Goal: Task Accomplishment & Management: Manage account settings

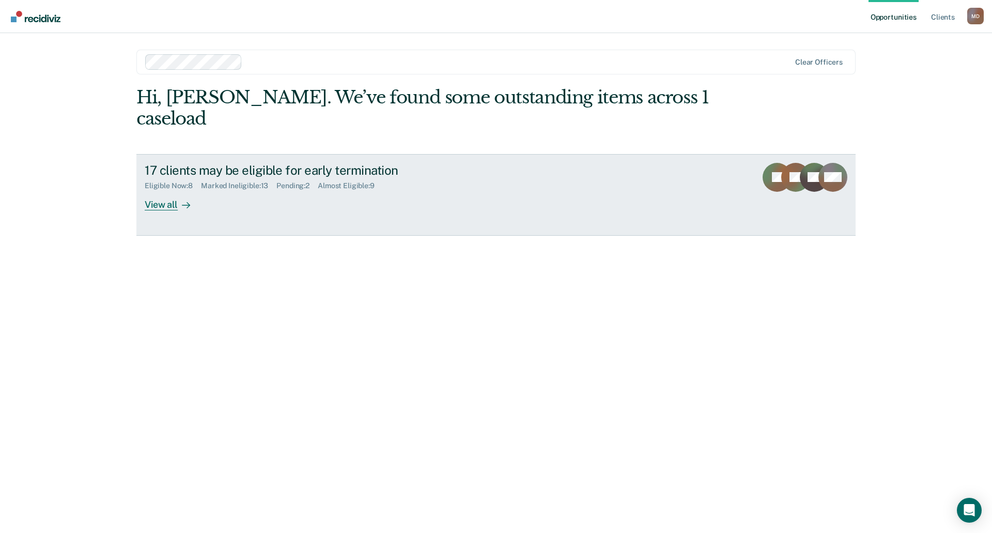
click at [161, 190] on div "View all" at bounding box center [174, 200] width 58 height 20
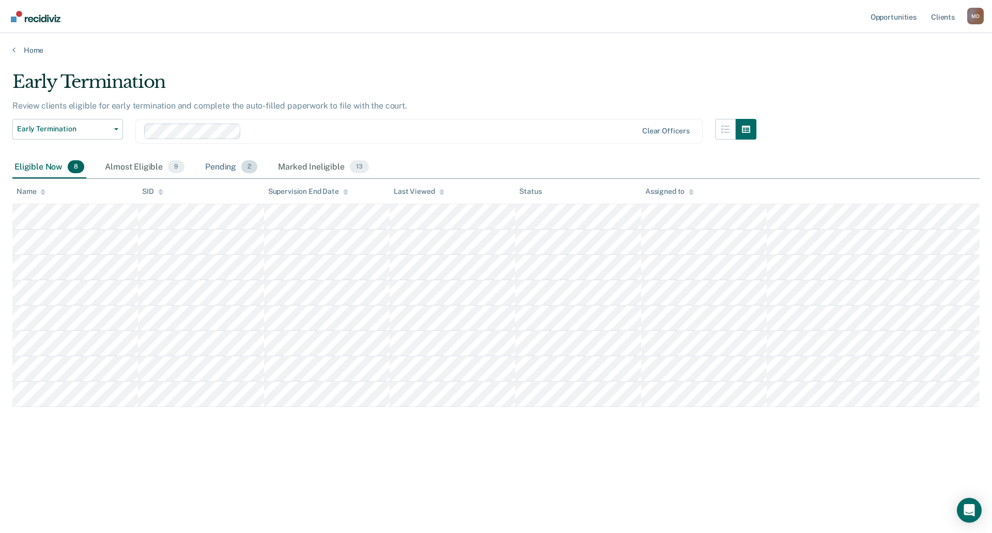
click at [228, 162] on div "Pending 2" at bounding box center [231, 167] width 56 height 23
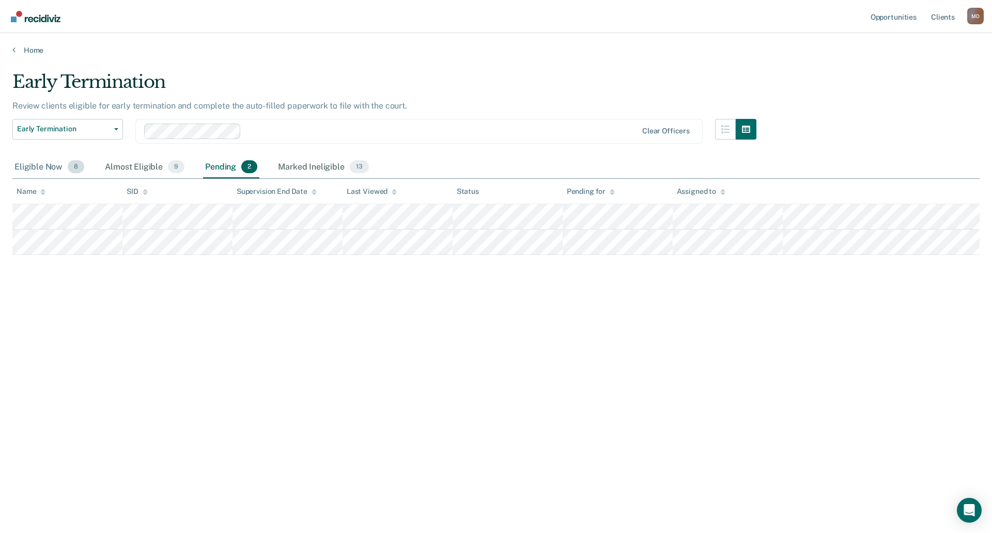
click at [43, 168] on div "Eligible Now 8" at bounding box center [49, 167] width 74 height 23
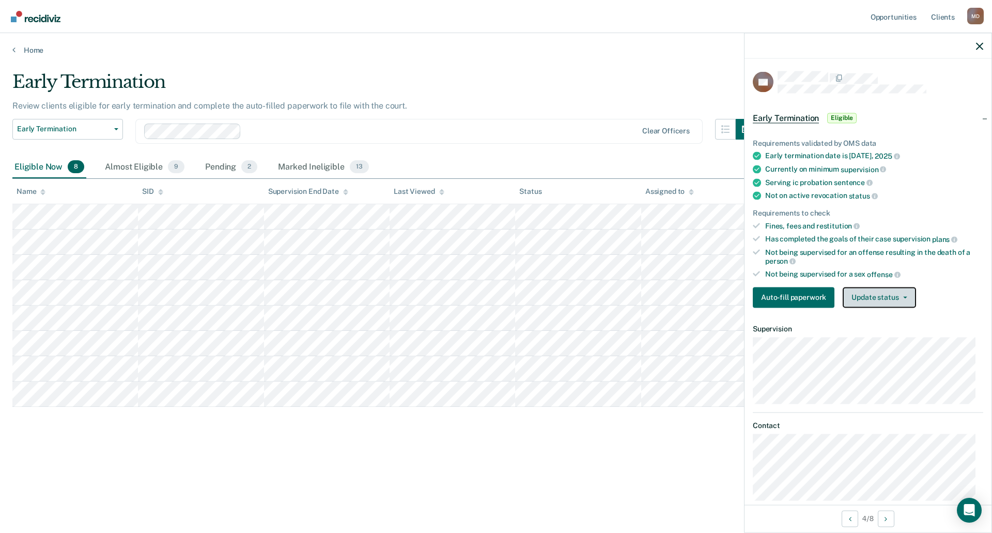
click at [875, 299] on button "Update status" at bounding box center [879, 297] width 73 height 21
click at [871, 320] on button "Mark Pending" at bounding box center [893, 322] width 100 height 17
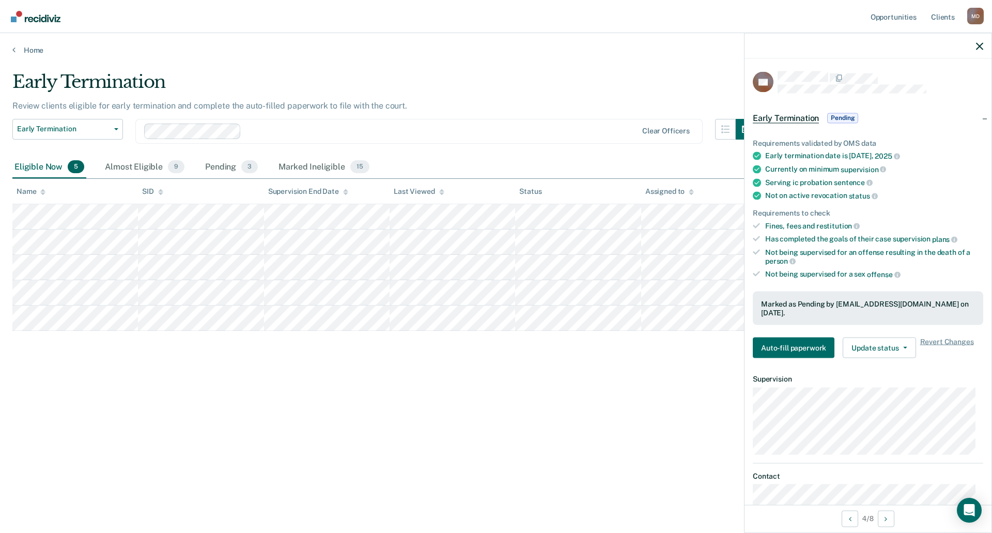
click at [973, 17] on div "M D" at bounding box center [975, 16] width 17 height 17
click at [906, 70] on link "Log Out" at bounding box center [933, 68] width 83 height 9
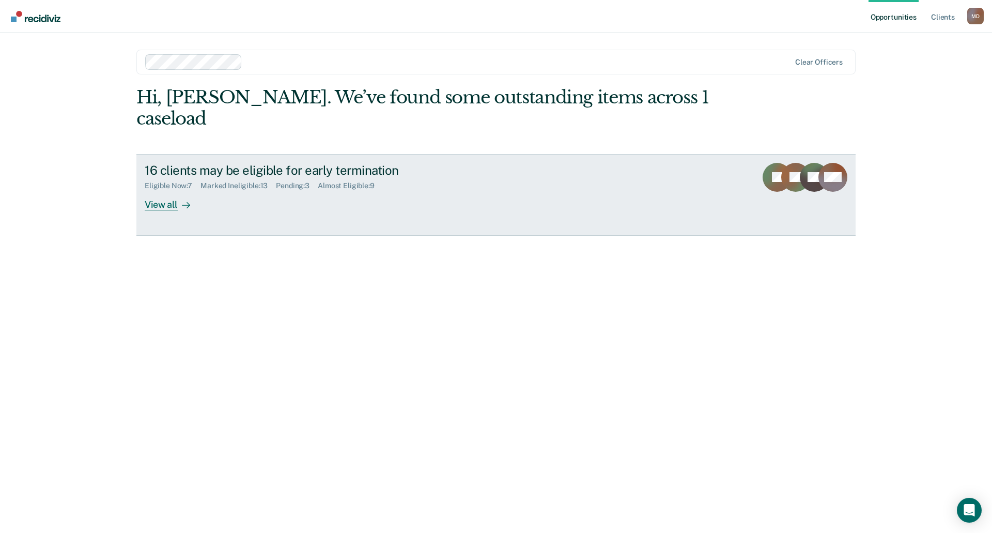
click at [174, 190] on div "View all" at bounding box center [174, 200] width 58 height 20
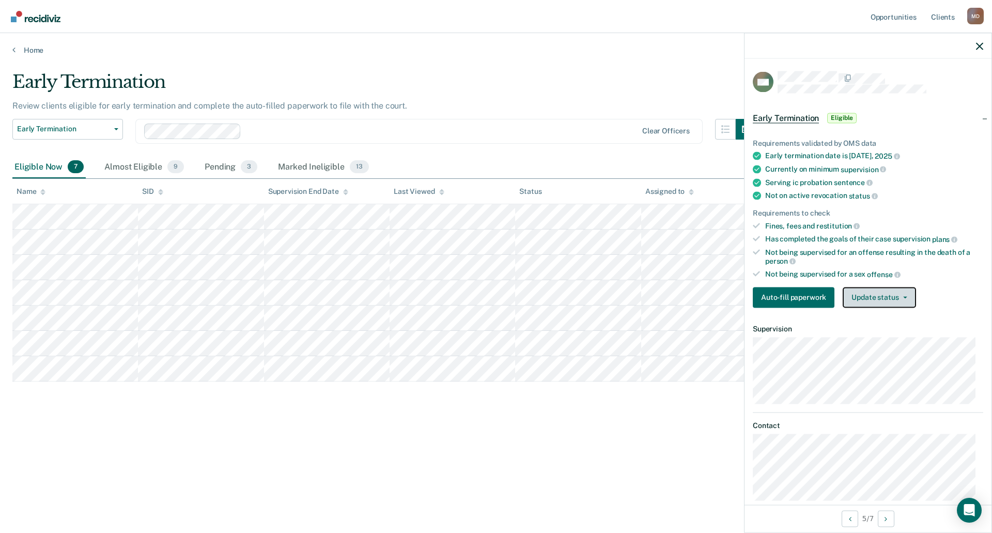
click at [869, 295] on button "Update status" at bounding box center [879, 297] width 73 height 21
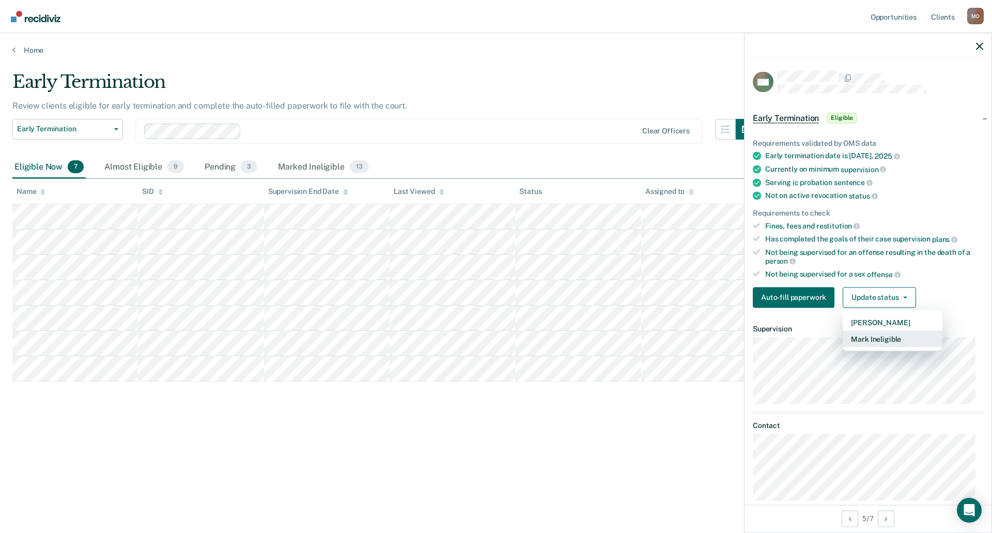
click at [859, 337] on button "Mark Ineligible" at bounding box center [893, 338] width 100 height 17
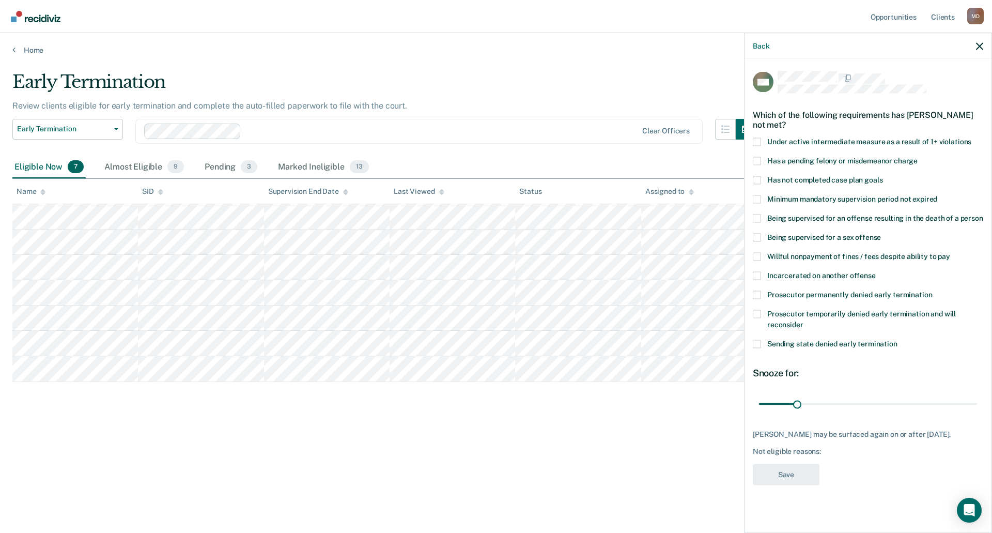
click at [755, 181] on span at bounding box center [757, 180] width 8 height 8
click at [882, 176] on input "Has not completed case plan goals" at bounding box center [882, 176] width 0 height 0
click at [797, 405] on input "range" at bounding box center [868, 404] width 218 height 18
drag, startPoint x: 804, startPoint y: 403, endPoint x: 867, endPoint y: 407, distance: 63.2
type input "90"
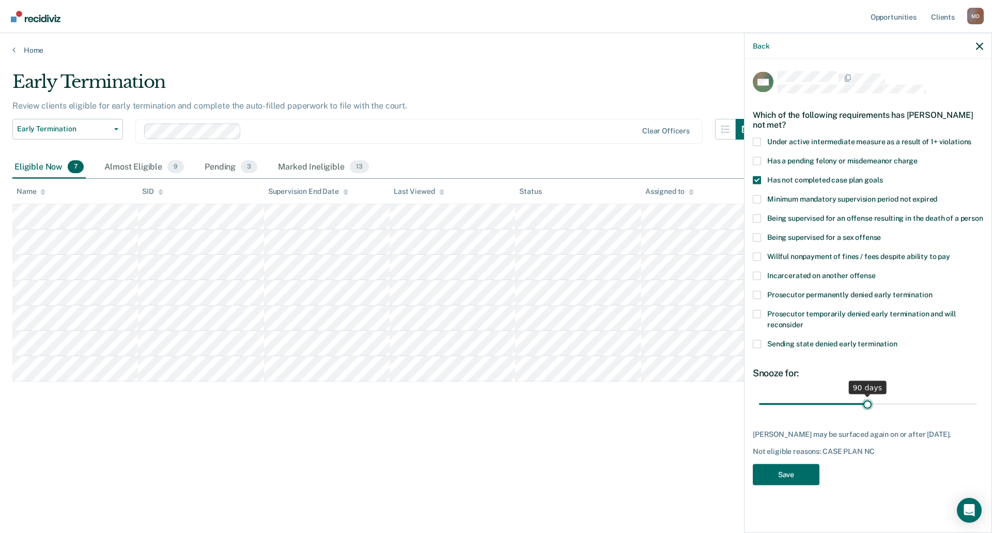
click at [867, 407] on input "range" at bounding box center [868, 404] width 218 height 18
click at [795, 474] on button "Save" at bounding box center [786, 473] width 67 height 21
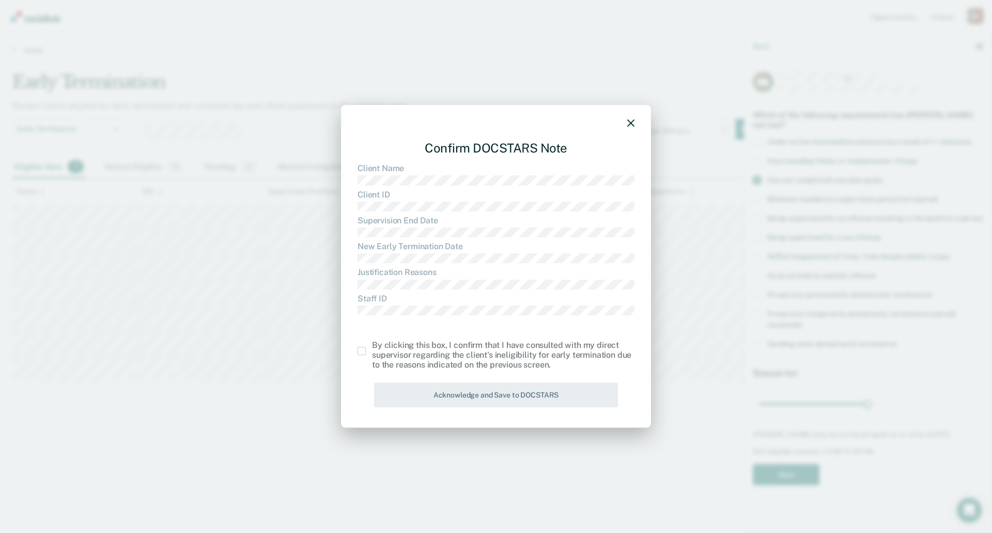
click at [360, 350] on span at bounding box center [362, 351] width 8 height 8
click at [372, 347] on input "checkbox" at bounding box center [372, 347] width 0 height 0
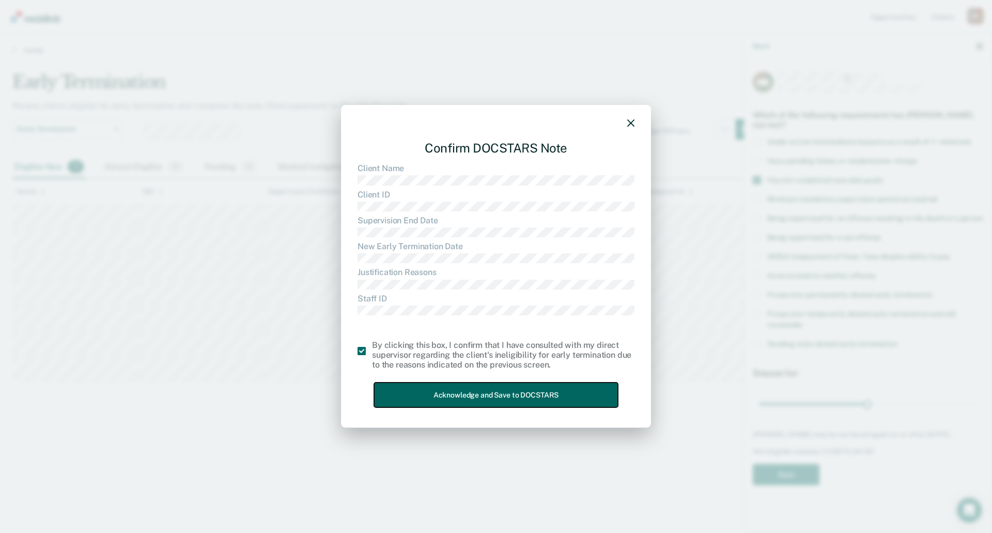
click at [473, 393] on button "Acknowledge and Save to DOCSTARS" at bounding box center [496, 394] width 244 height 25
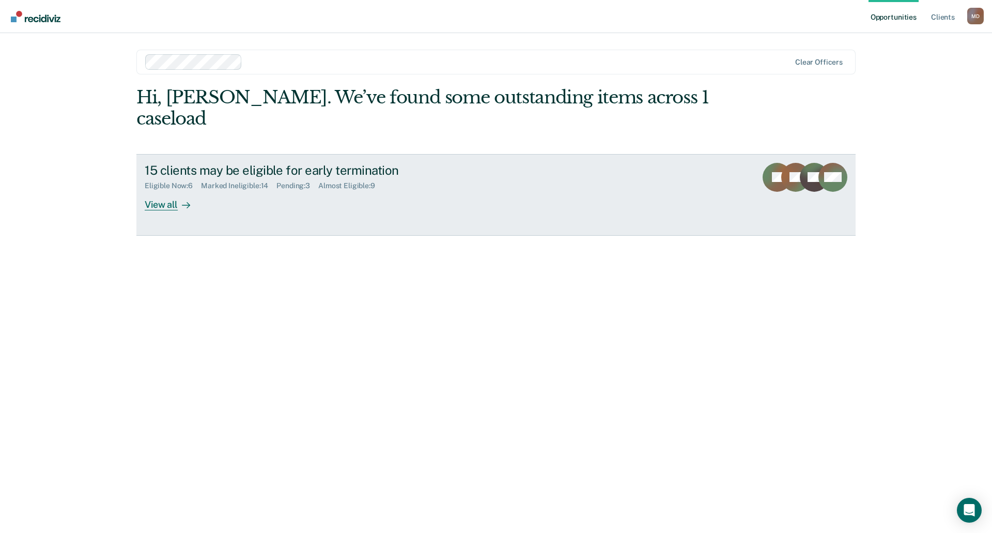
click at [164, 190] on div "View all" at bounding box center [174, 200] width 58 height 20
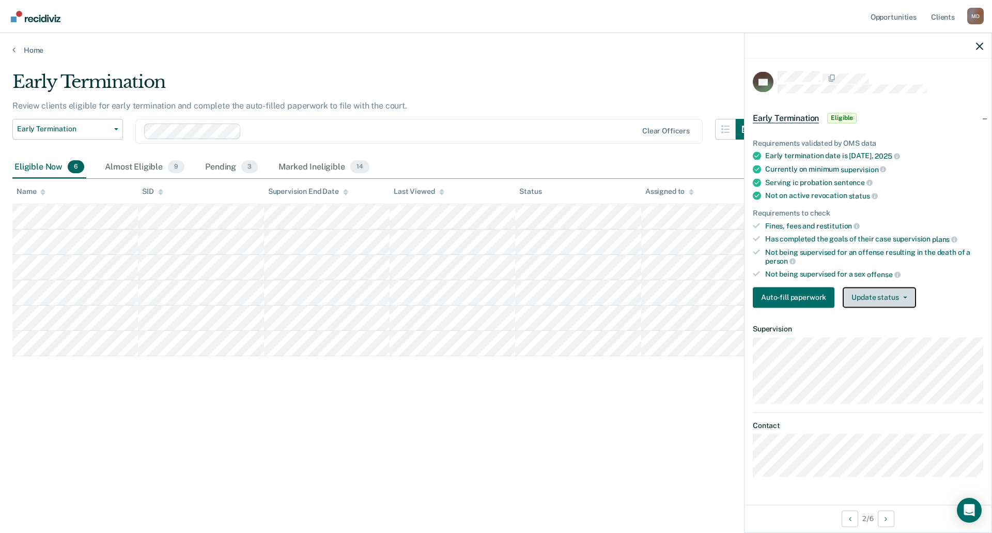
click at [872, 297] on button "Update status" at bounding box center [879, 297] width 73 height 21
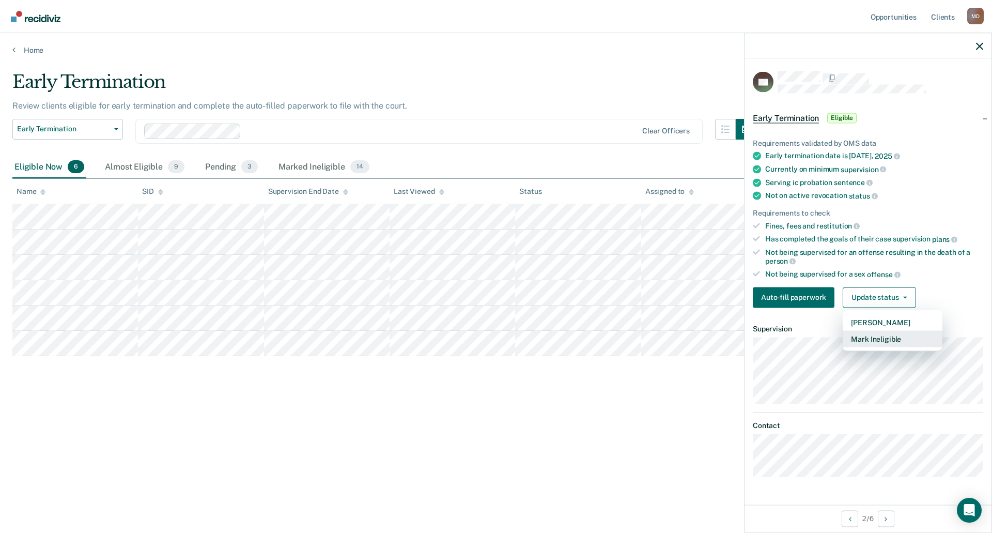
click at [875, 337] on button "Mark Ineligible" at bounding box center [893, 338] width 100 height 17
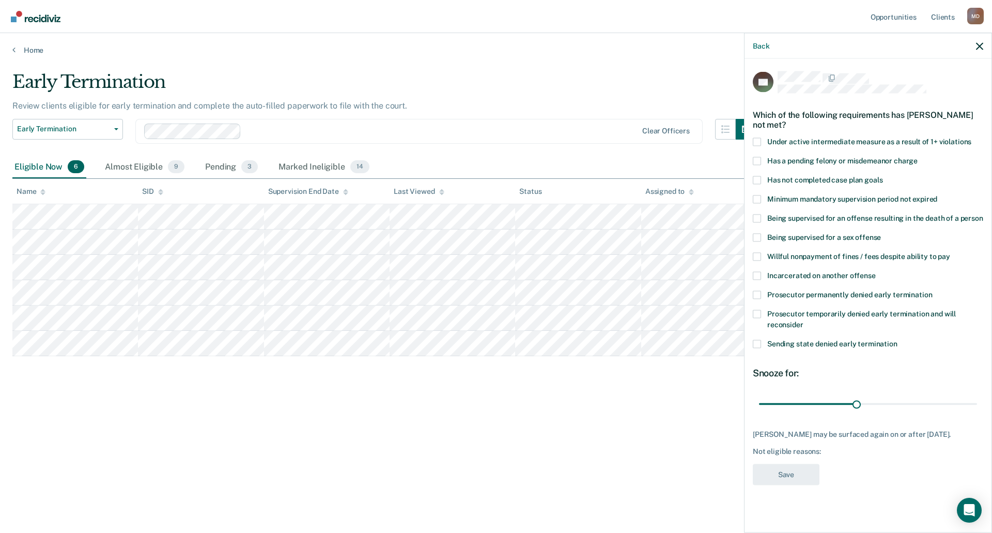
click at [757, 176] on span at bounding box center [757, 180] width 8 height 8
click at [882, 176] on input "Has not completed case plan goals" at bounding box center [882, 176] width 0 height 0
click at [784, 468] on button "Save" at bounding box center [786, 473] width 67 height 21
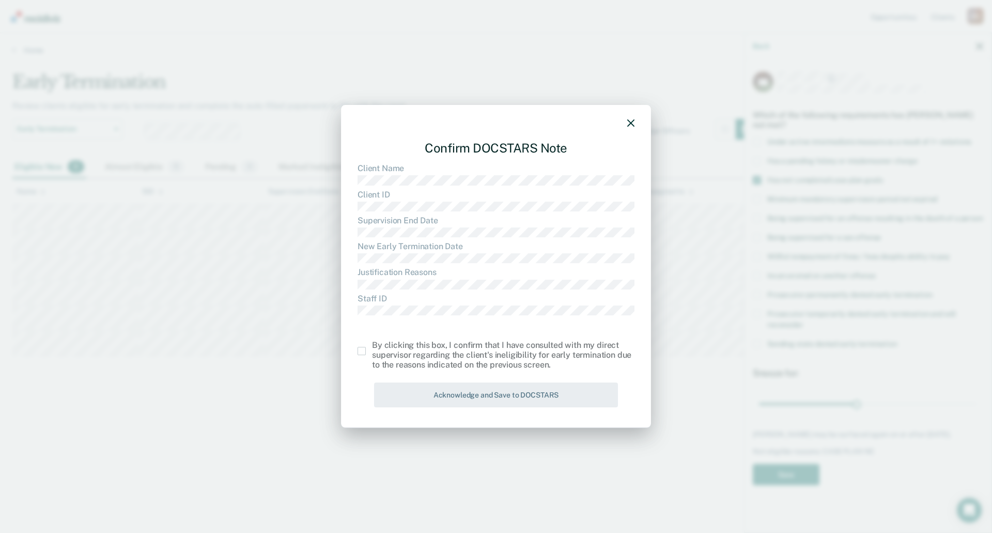
click at [362, 351] on span at bounding box center [362, 351] width 8 height 8
click at [372, 347] on input "checkbox" at bounding box center [372, 347] width 0 height 0
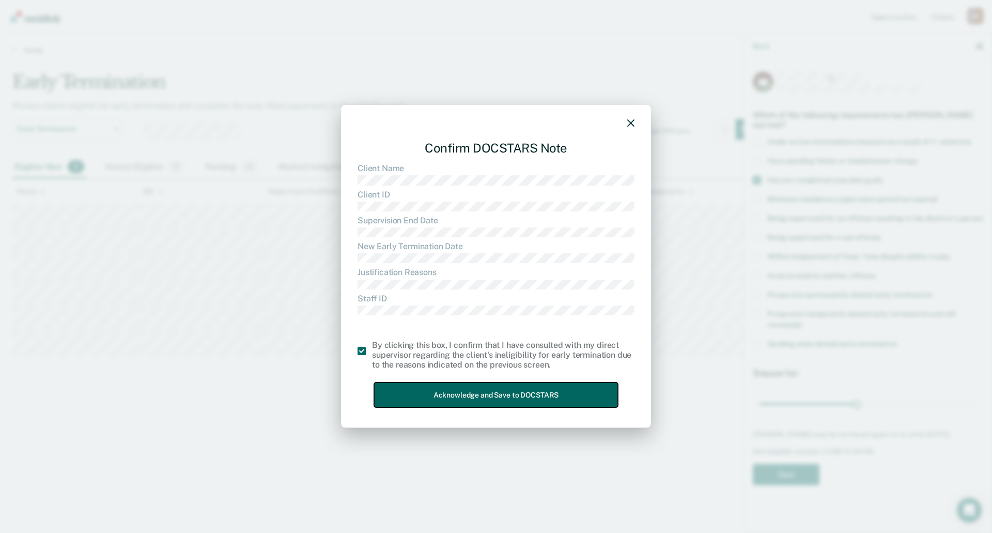
click at [485, 396] on button "Acknowledge and Save to DOCSTARS" at bounding box center [496, 394] width 244 height 25
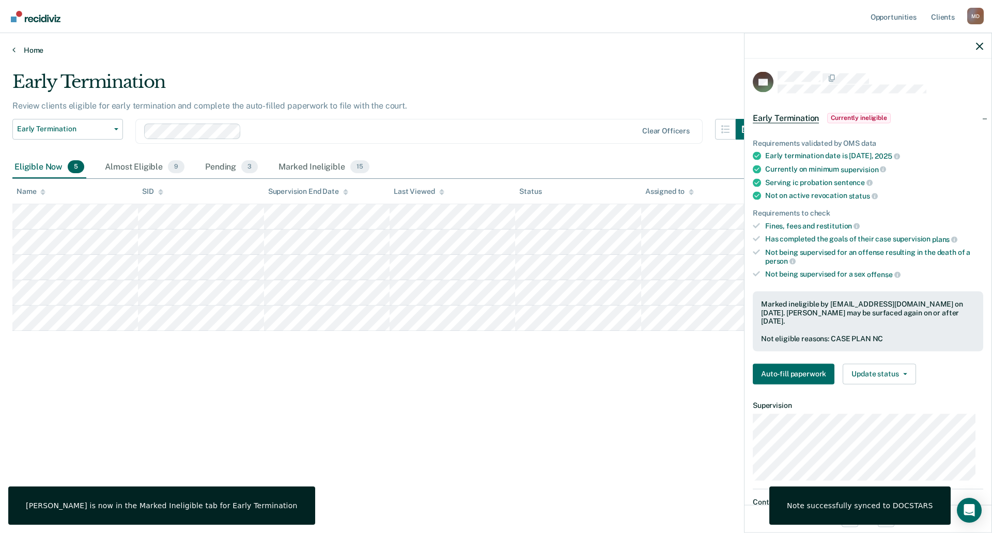
click at [36, 49] on link "Home" at bounding box center [495, 49] width 967 height 9
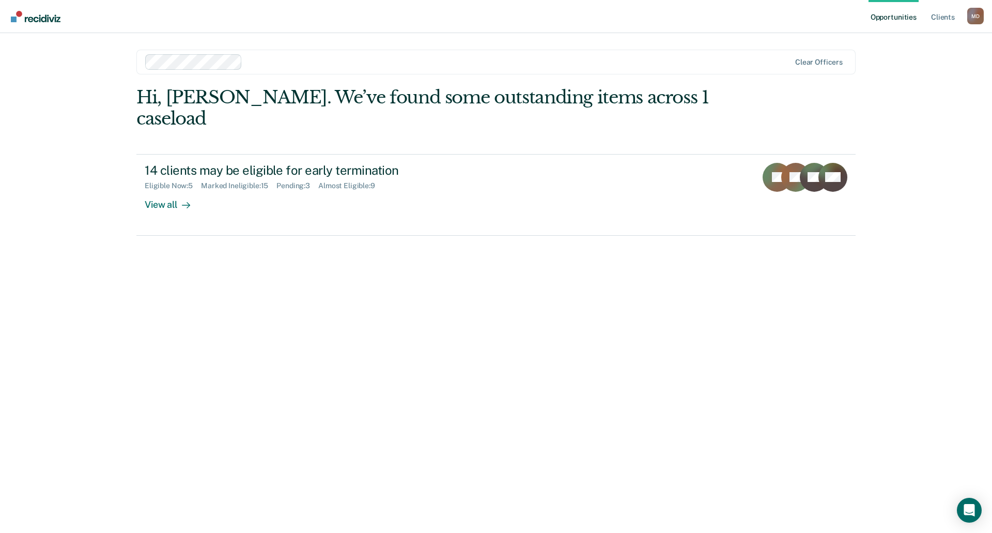
click at [973, 13] on div "M D" at bounding box center [975, 16] width 17 height 17
click at [925, 67] on link "Log Out" at bounding box center [933, 68] width 83 height 9
